Goal: Information Seeking & Learning: Learn about a topic

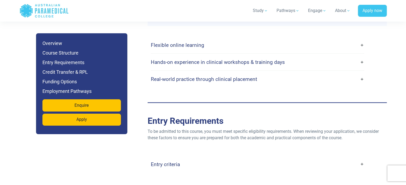
scroll to position [1231, 0]
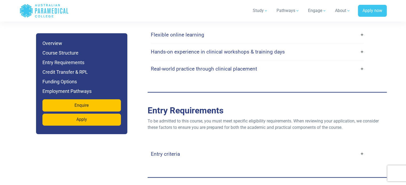
click at [363, 148] on link "Entry criteria" at bounding box center [257, 154] width 213 height 13
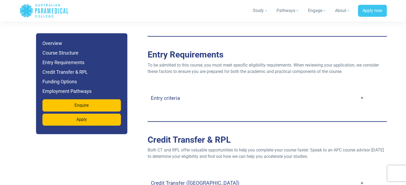
scroll to position [1259, 0]
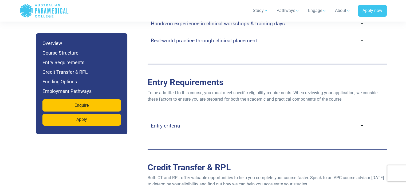
click at [167, 123] on h4 "Entry criteria" at bounding box center [165, 126] width 29 height 6
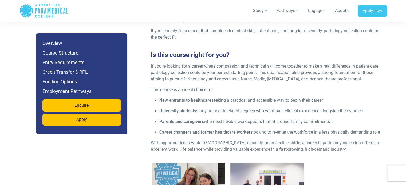
scroll to position [559, 0]
